Goal: Information Seeking & Learning: Learn about a topic

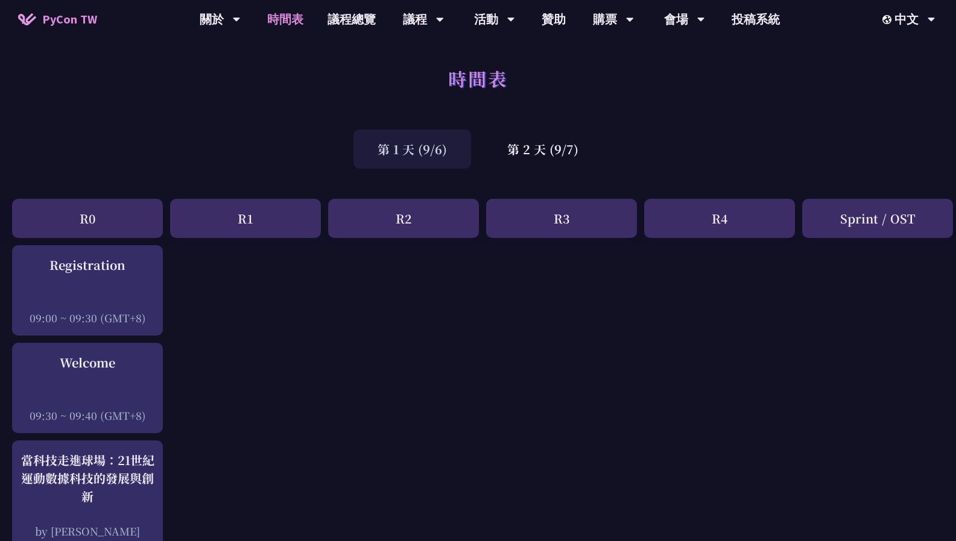
click at [614, 82] on div "時間表" at bounding box center [478, 91] width 956 height 63
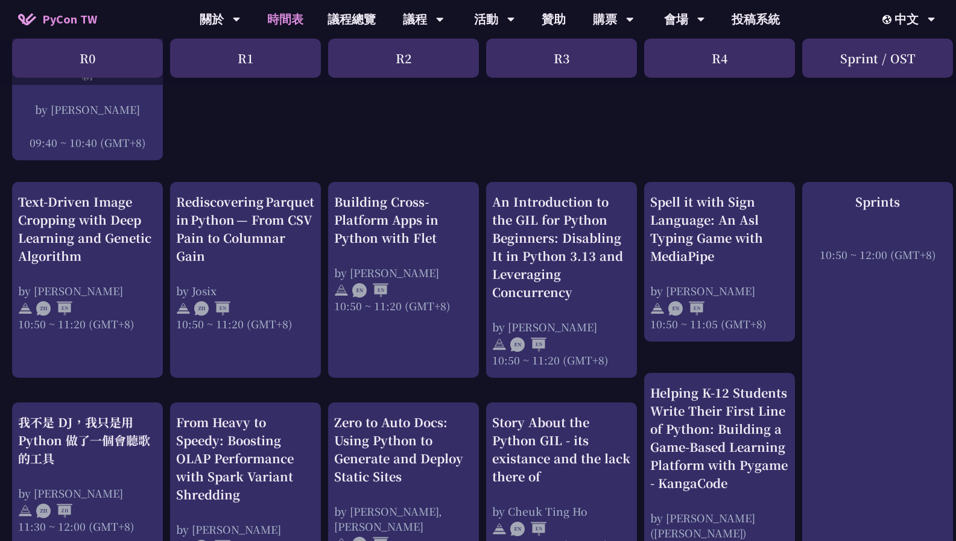
scroll to position [482, 0]
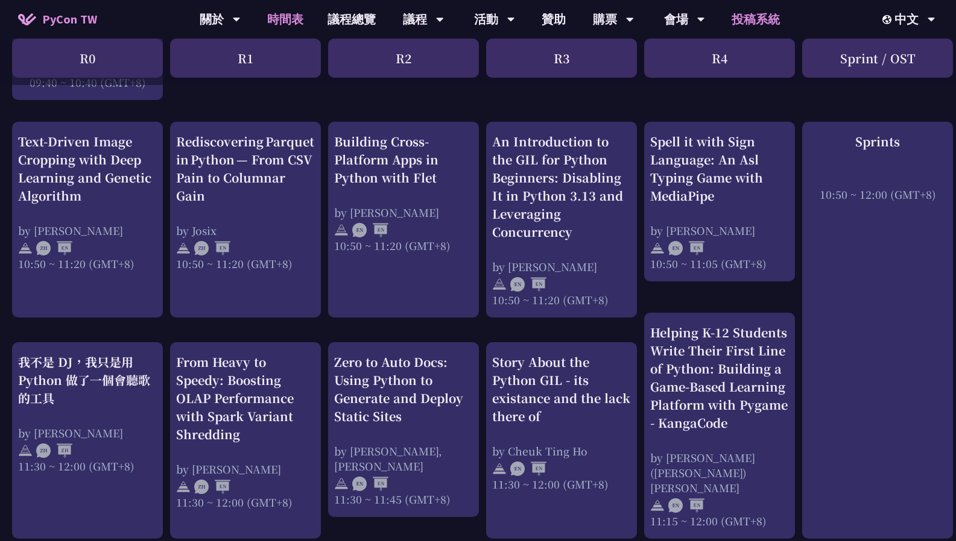
click at [745, 13] on link "投稿系統" at bounding box center [755, 19] width 72 height 39
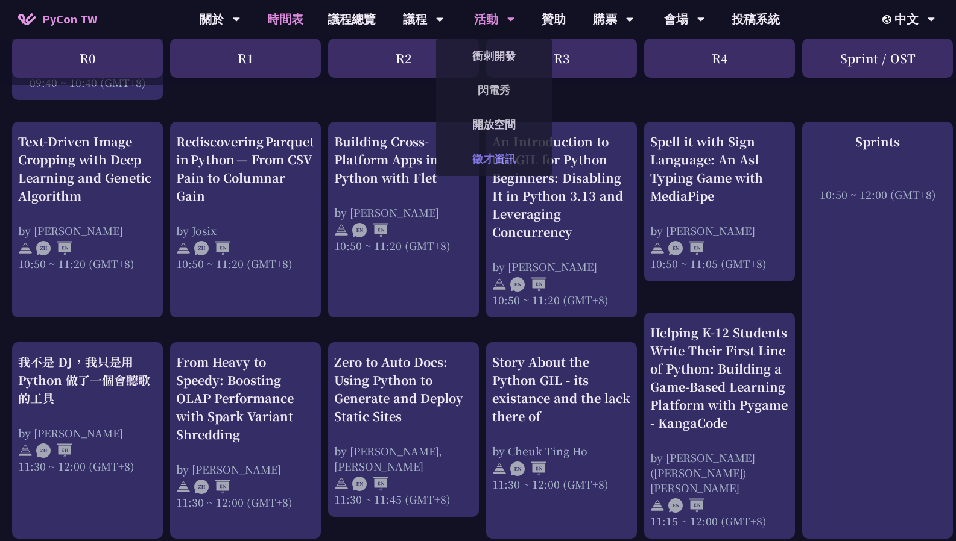
click at [506, 150] on link "徵才資訊" at bounding box center [494, 159] width 116 height 28
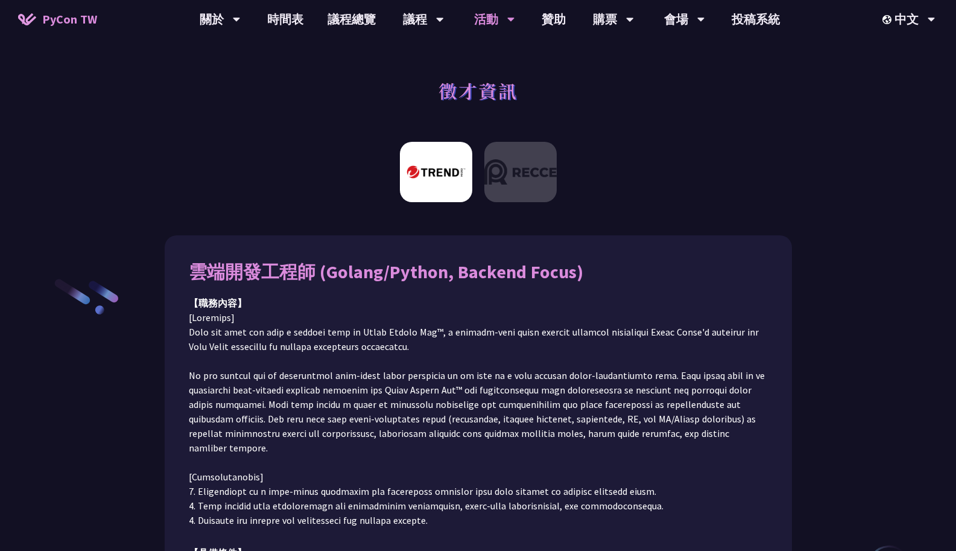
click at [666, 90] on div "徵才資訊" at bounding box center [478, 103] width 956 height 63
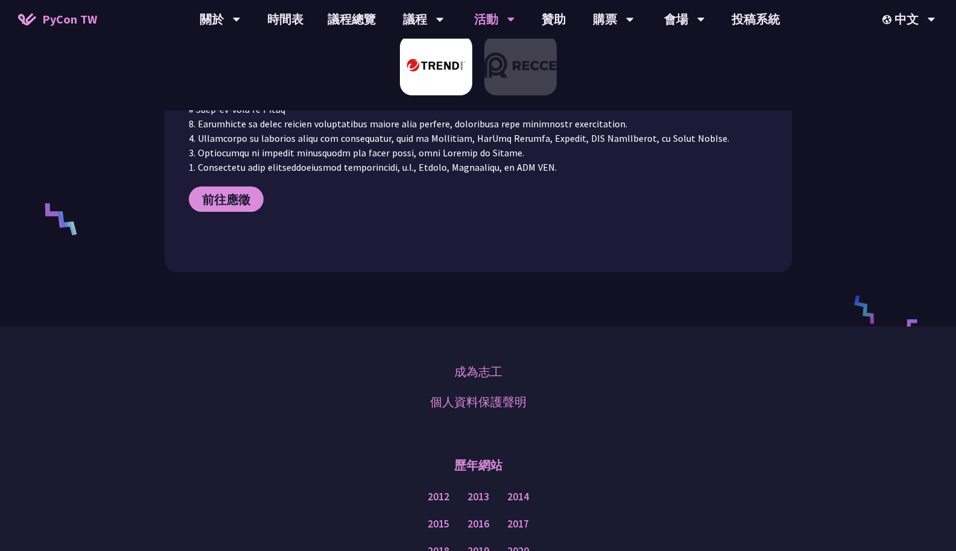
scroll to position [603, 0]
click at [476, 362] on link "成為志工" at bounding box center [478, 371] width 48 height 18
click at [613, 47] on link "購票資訊" at bounding box center [613, 56] width 116 height 28
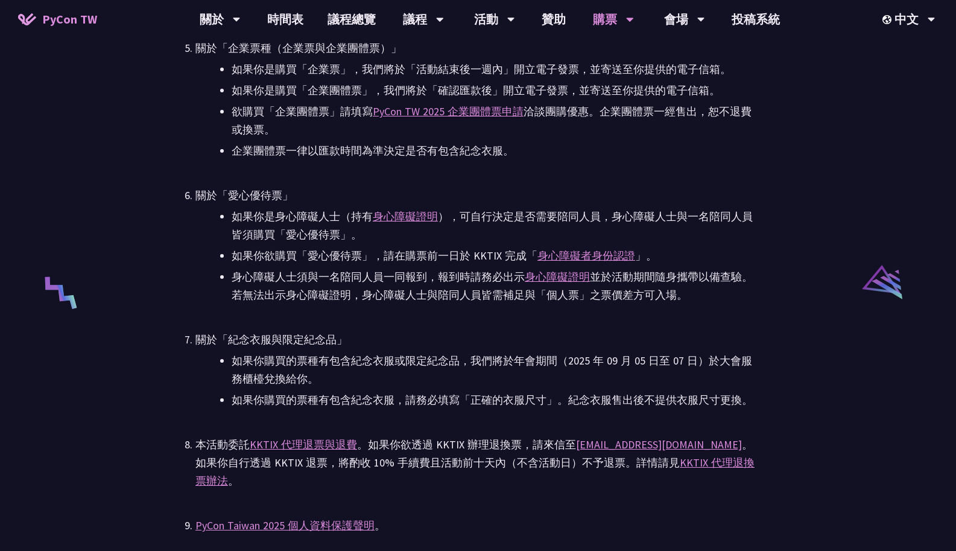
scroll to position [2231, 0]
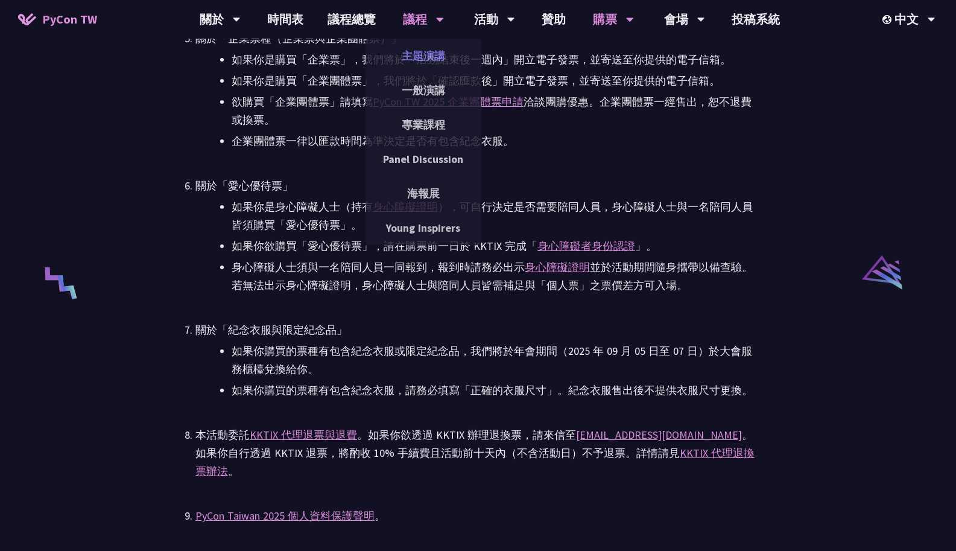
click at [436, 49] on link "主題演講" at bounding box center [423, 56] width 116 height 28
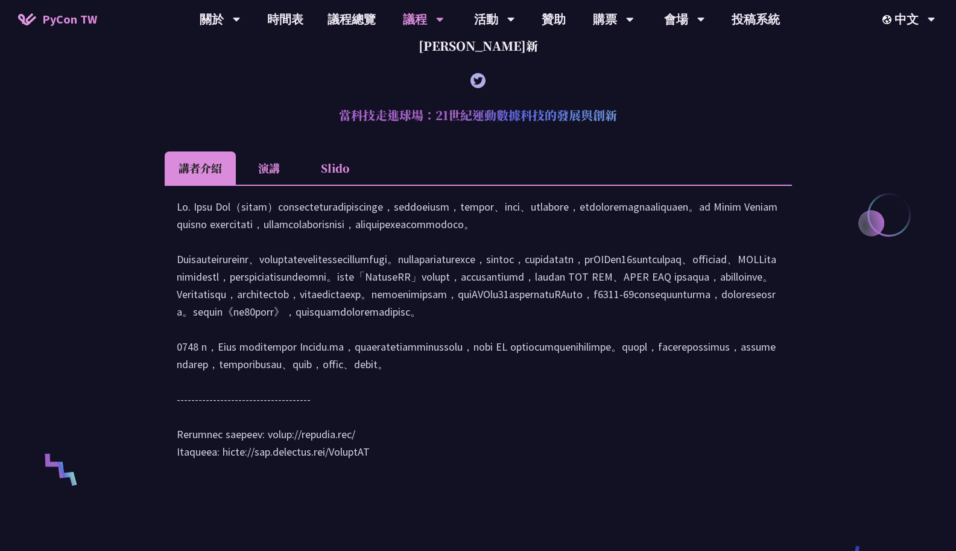
scroll to position [482, 0]
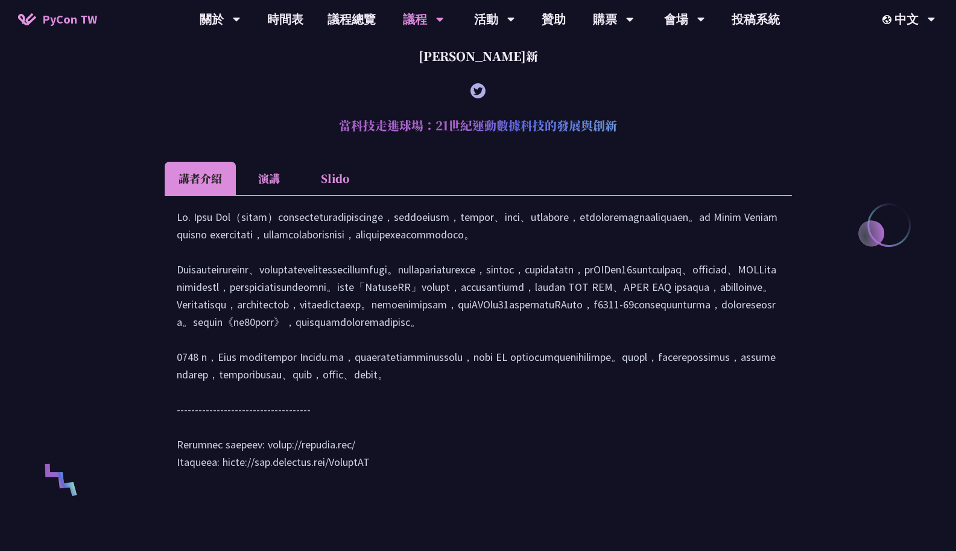
click at [271, 183] on li "演講" at bounding box center [269, 178] width 66 height 33
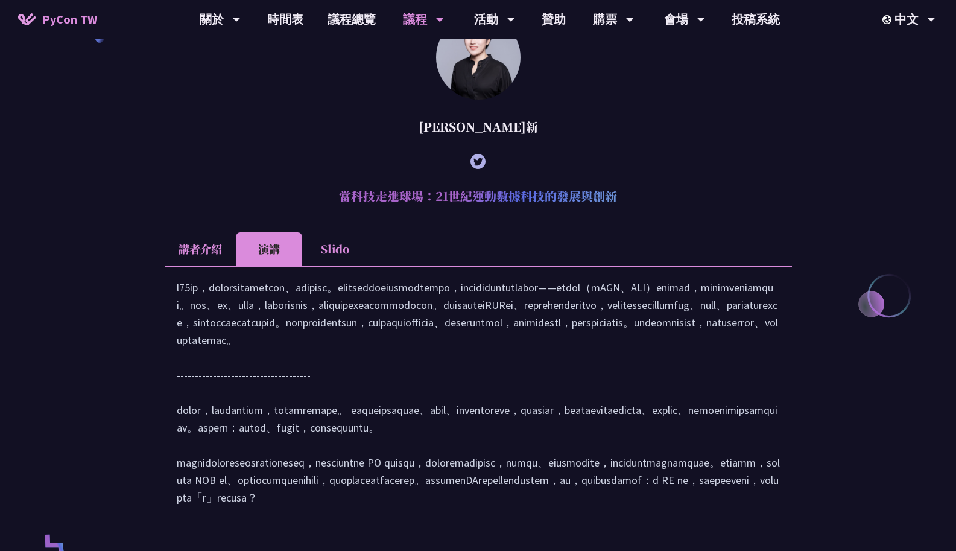
scroll to position [422, 0]
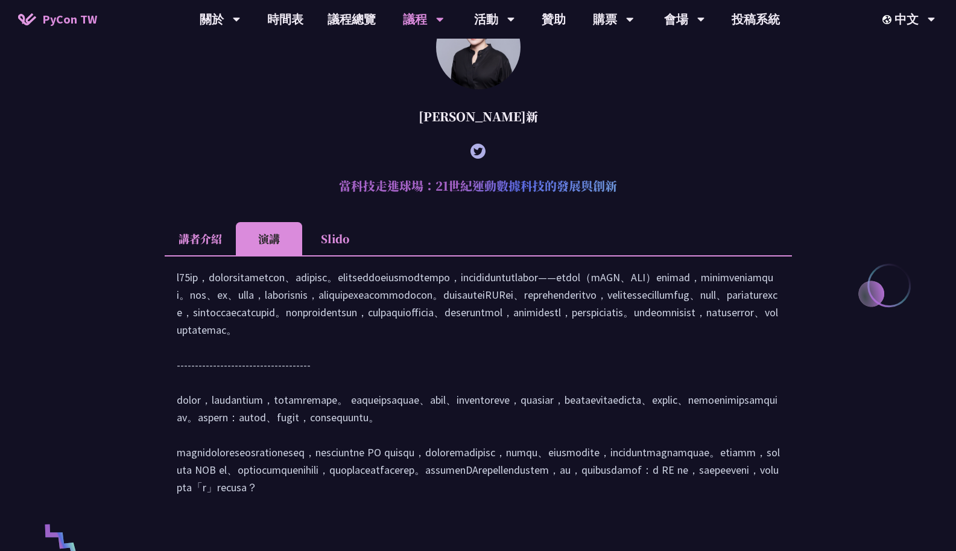
click at [339, 232] on li "Slido" at bounding box center [335, 238] width 66 height 33
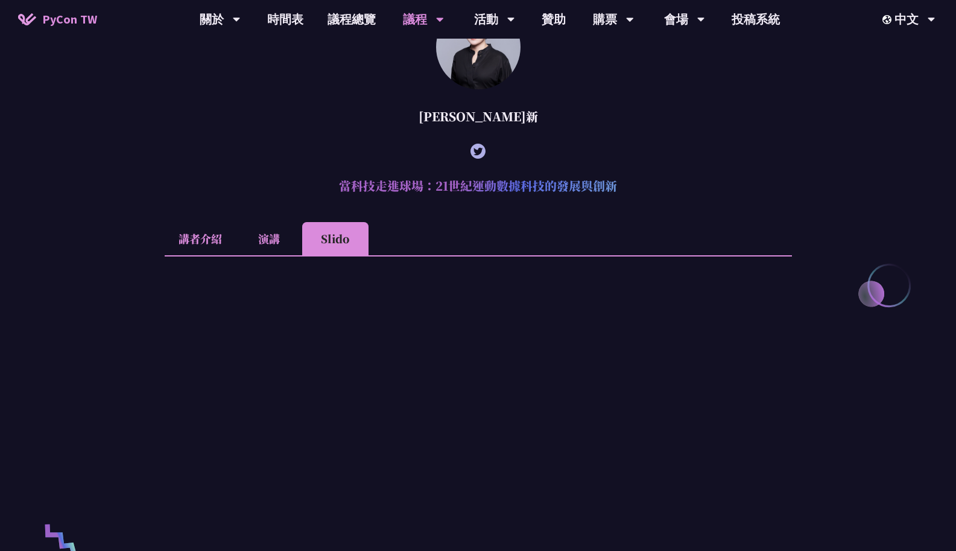
click at [186, 247] on li "講者介紹" at bounding box center [200, 238] width 71 height 33
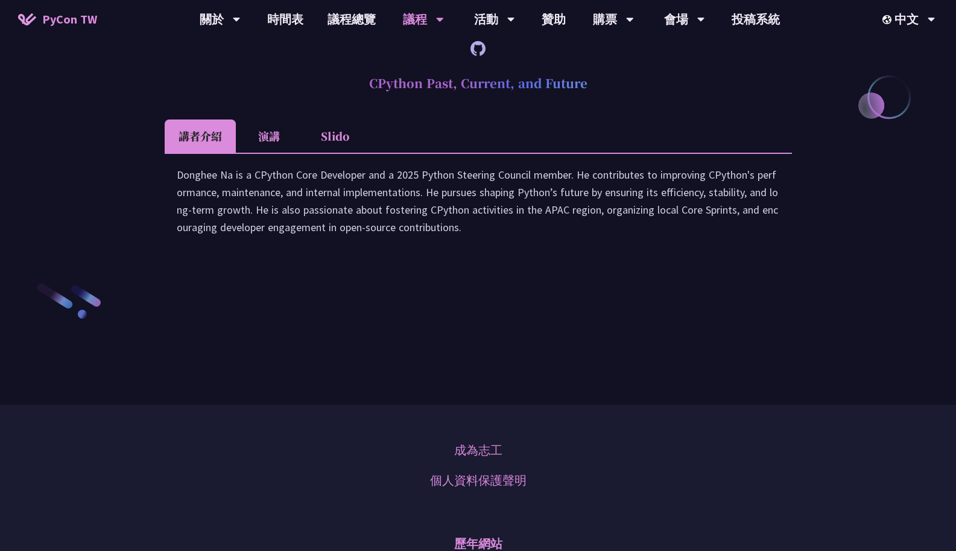
scroll to position [1809, 0]
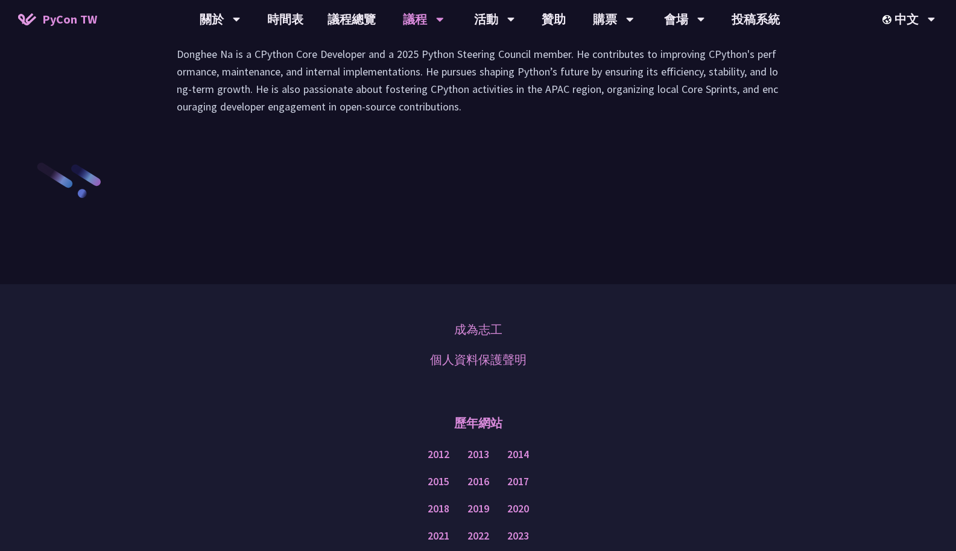
click at [279, 32] on li "演講" at bounding box center [269, 15] width 66 height 33
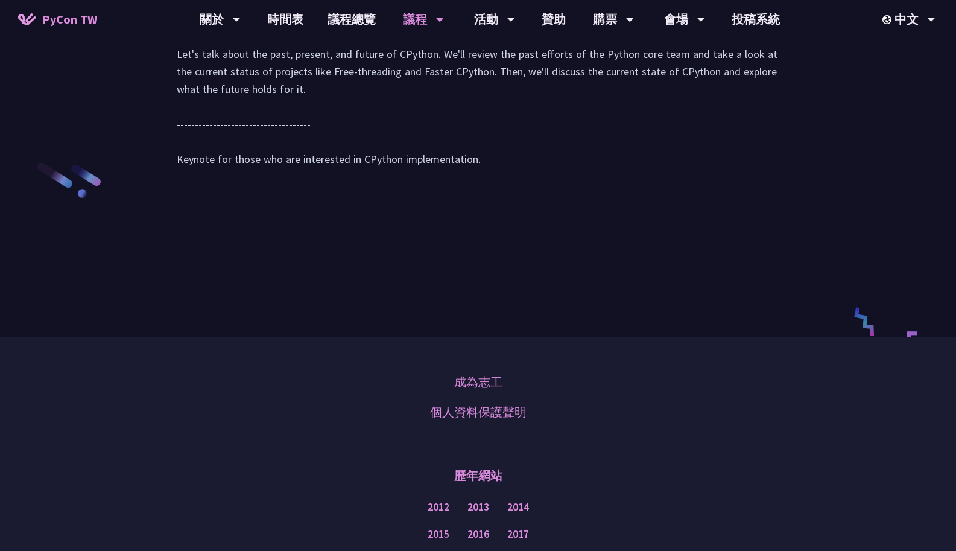
click at [211, 32] on li "講者介紹" at bounding box center [200, 15] width 71 height 33
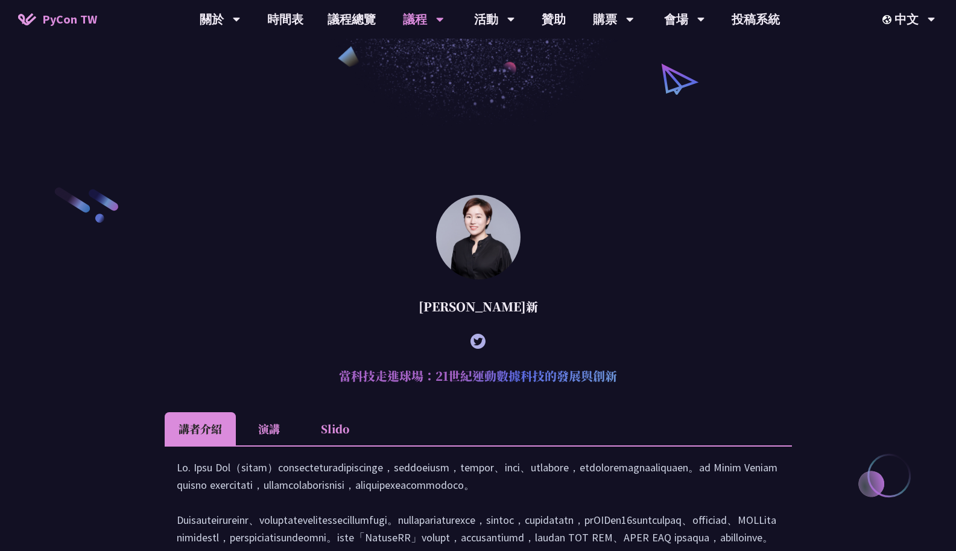
scroll to position [231, 0]
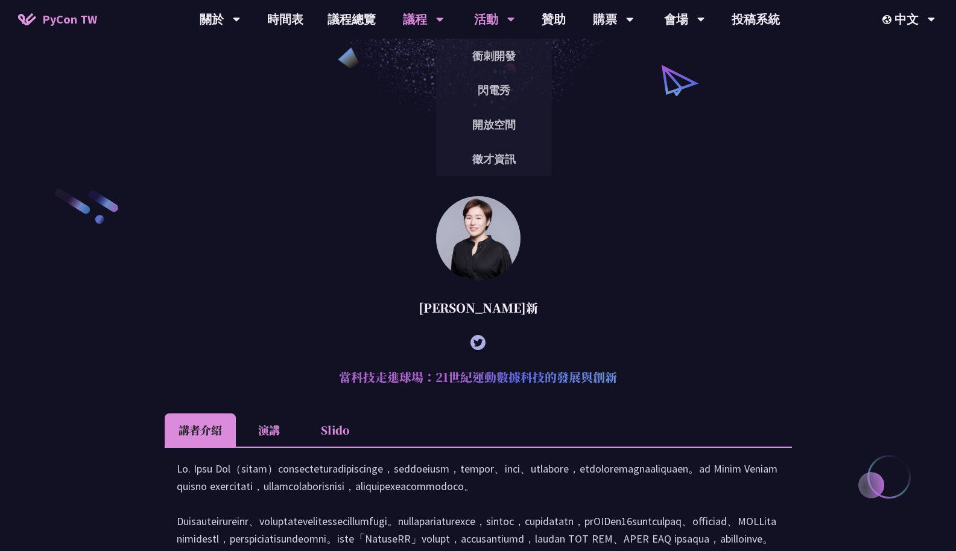
click at [241, 21] on div "活動" at bounding box center [220, 19] width 41 height 39
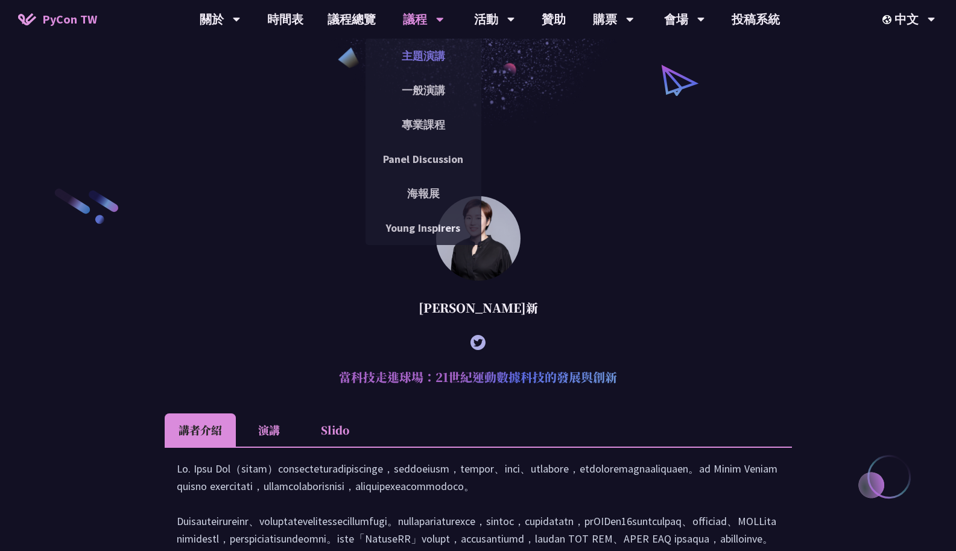
click at [437, 57] on link "主題演講" at bounding box center [423, 56] width 116 height 28
click at [420, 55] on link "主題演講" at bounding box center [423, 56] width 116 height 28
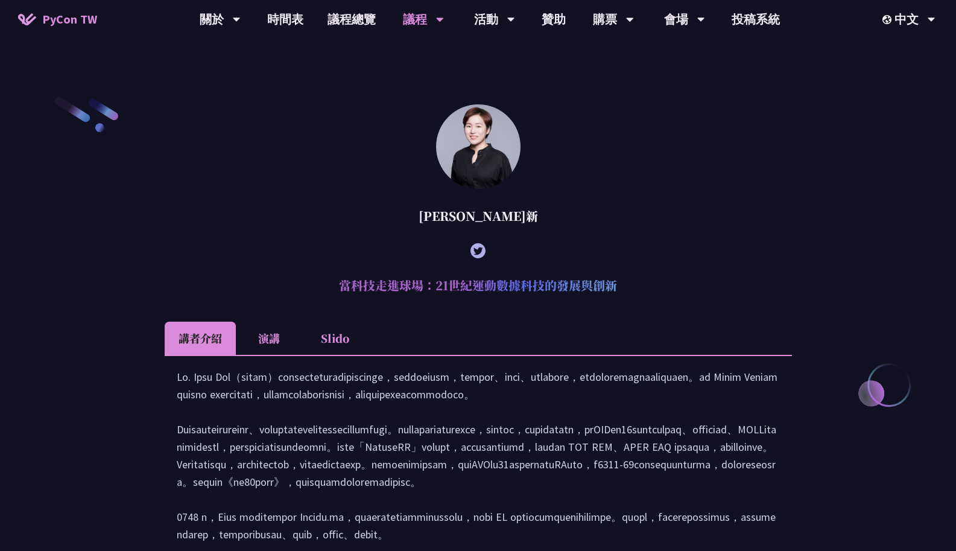
scroll to position [291, 0]
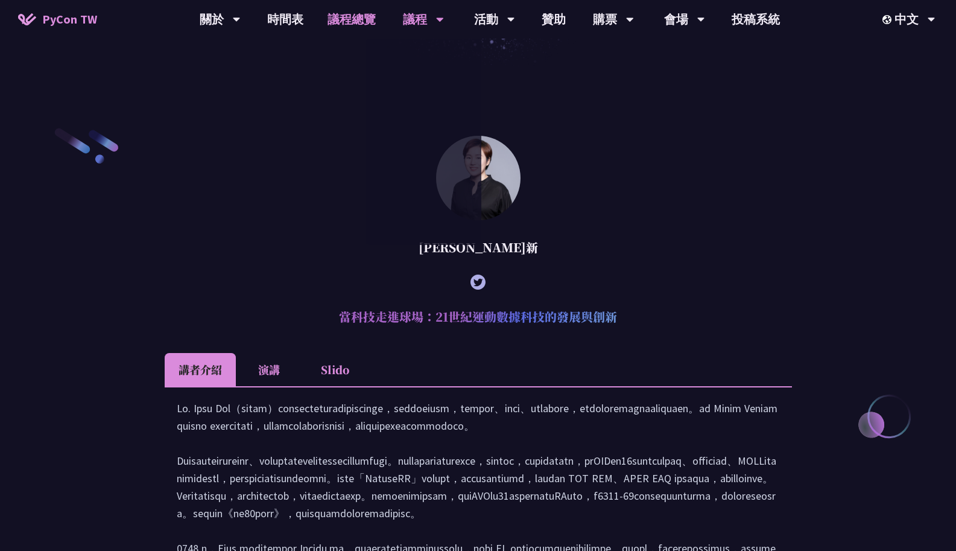
click at [356, 13] on link "議程總覽" at bounding box center [351, 19] width 72 height 39
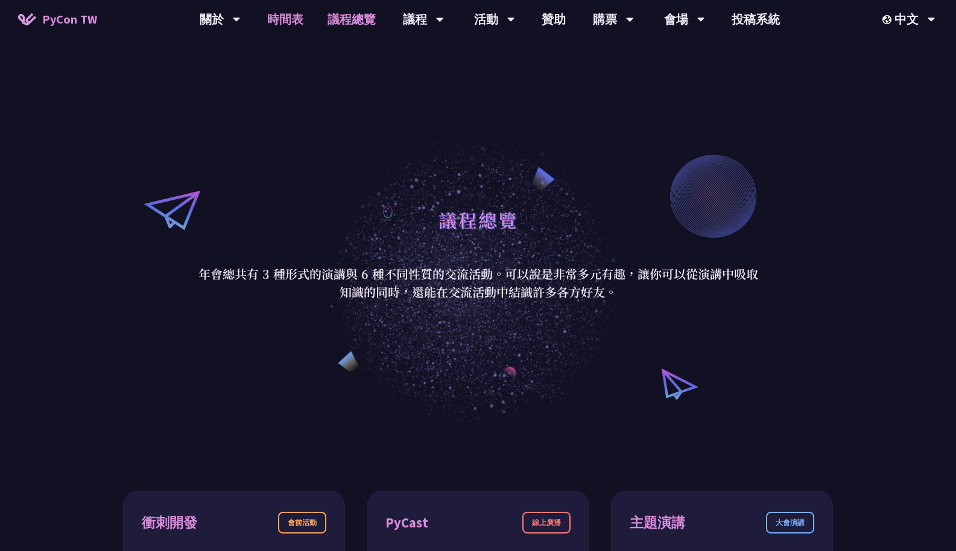
click at [279, 24] on link "時間表" at bounding box center [285, 19] width 60 height 39
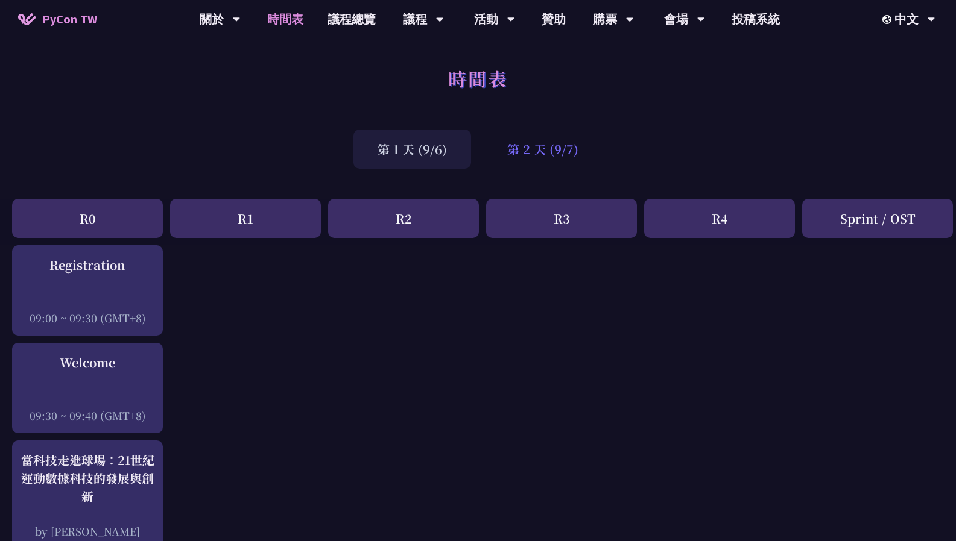
click at [551, 156] on div "第 2 天 (9/7)" at bounding box center [542, 149] width 119 height 39
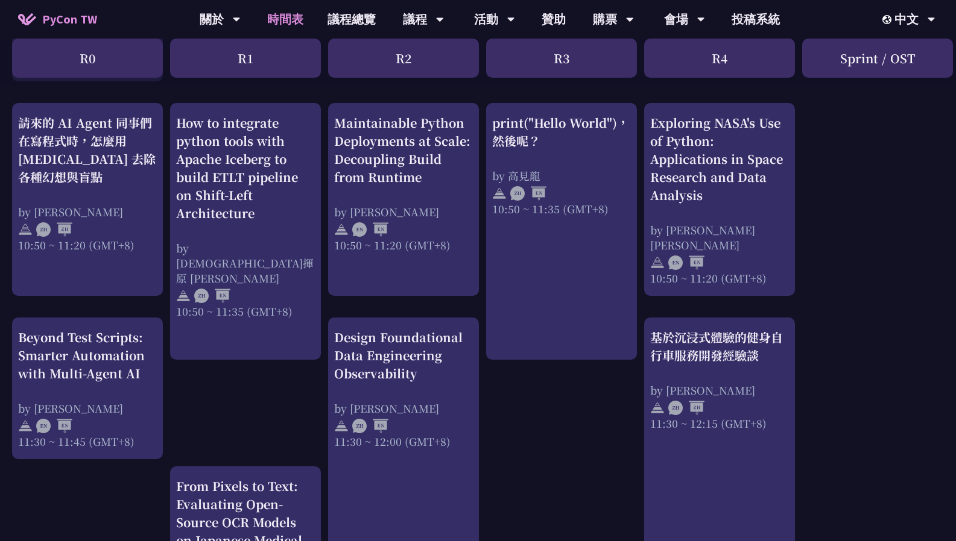
scroll to position [482, 0]
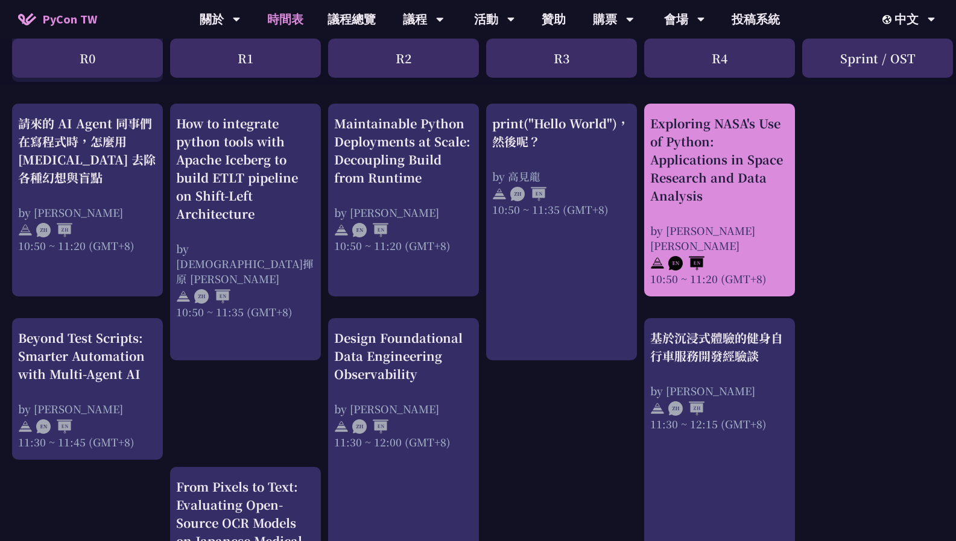
click at [720, 178] on div "Exploring NASA's Use of Python: Applications in Space Research and Data Analysis" at bounding box center [719, 160] width 139 height 90
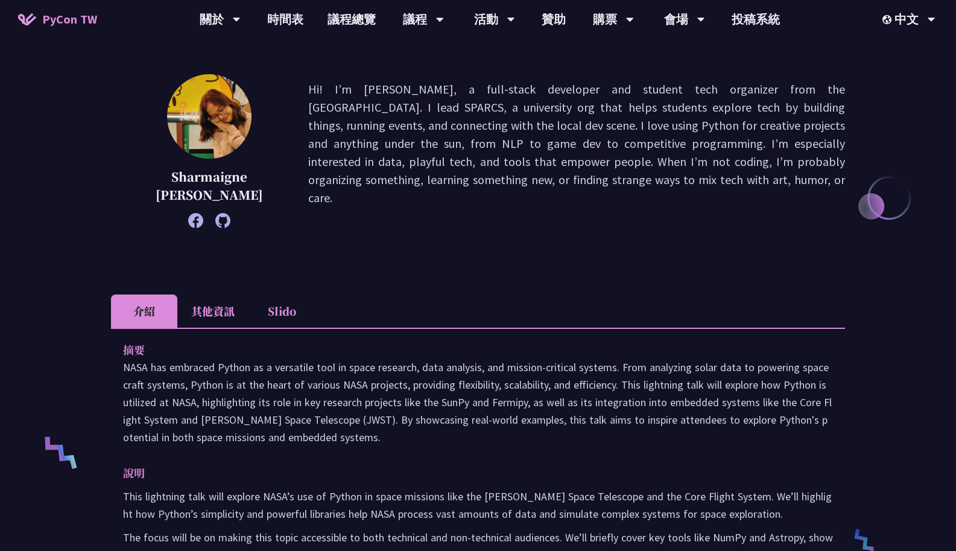
scroll to position [181, 0]
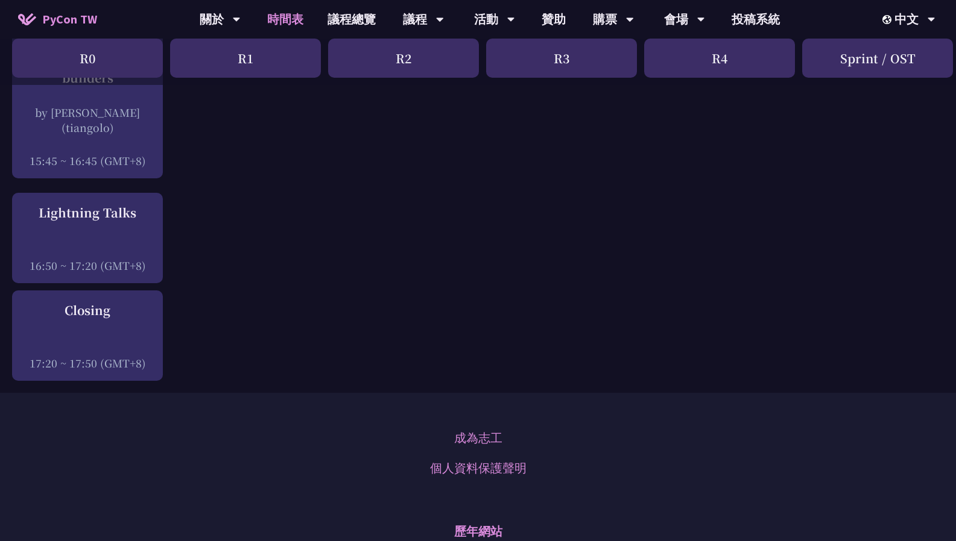
scroll to position [1749, 0]
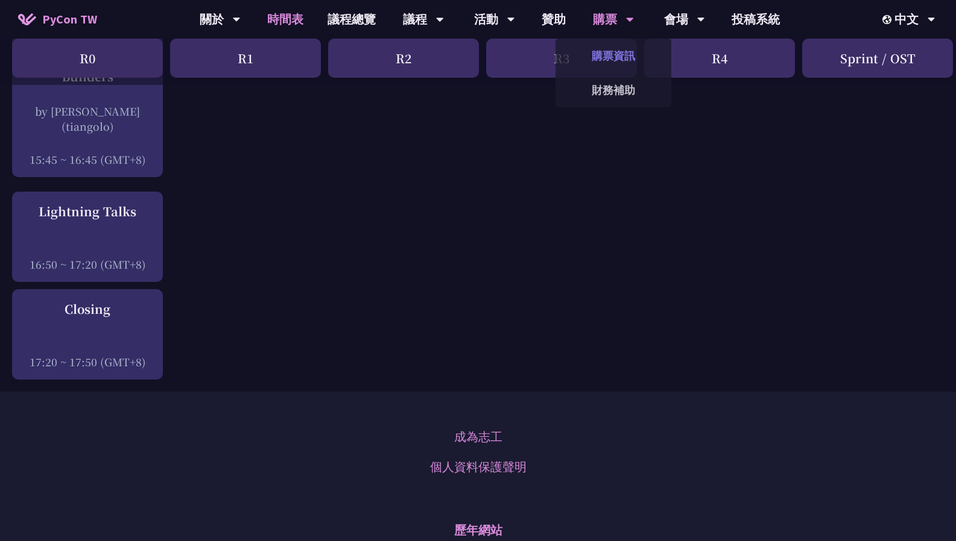
click at [616, 59] on link "購票資訊" at bounding box center [613, 56] width 116 height 28
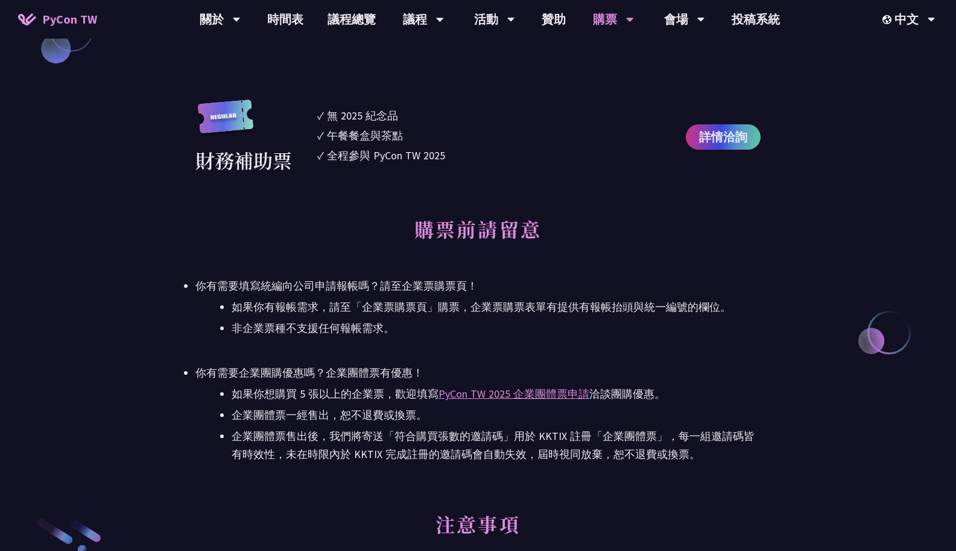
scroll to position [1447, 0]
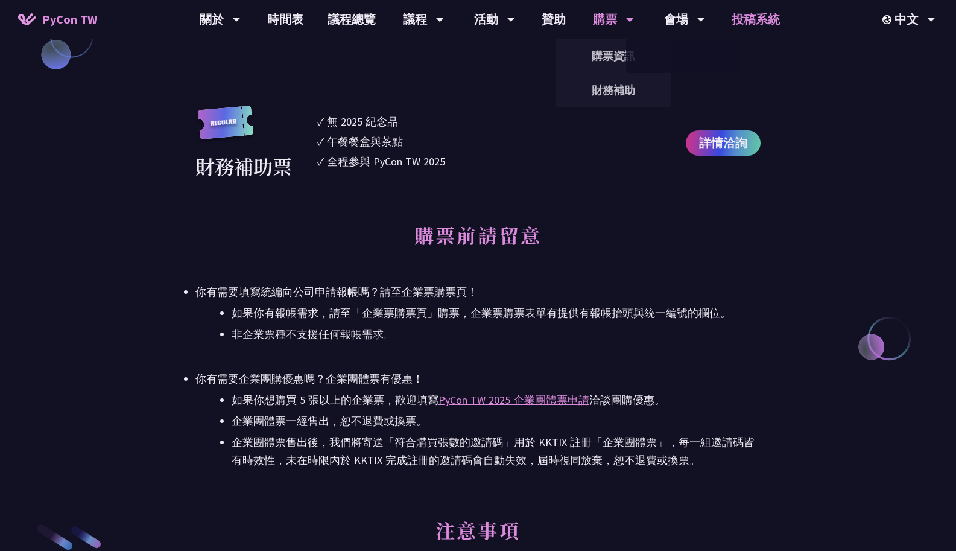
click at [740, 15] on link "投稿系統" at bounding box center [755, 19] width 72 height 39
